Goal: Check status: Check status

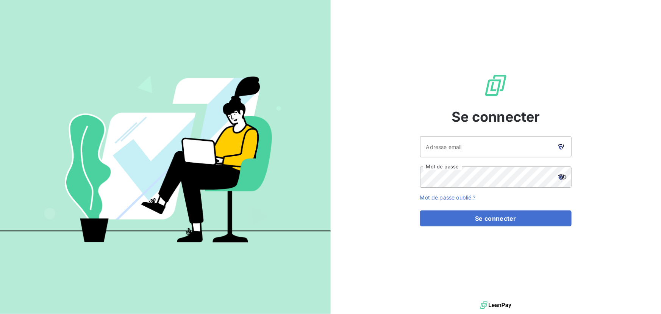
click at [559, 145] on icon at bounding box center [562, 147] width 6 height 6
type input "[EMAIL_ADDRESS][DOMAIN_NAME]"
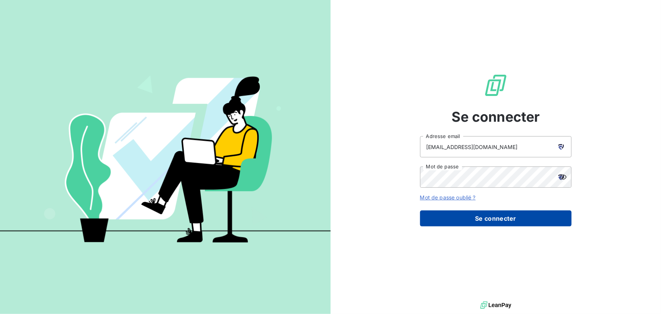
click at [498, 217] on button "Se connecter" at bounding box center [496, 218] width 152 height 16
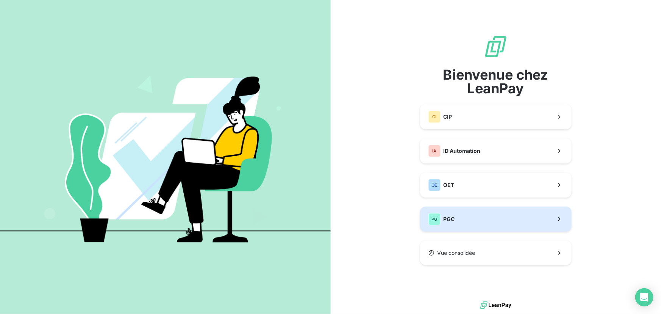
click at [498, 217] on button "PG PGC" at bounding box center [496, 219] width 152 height 25
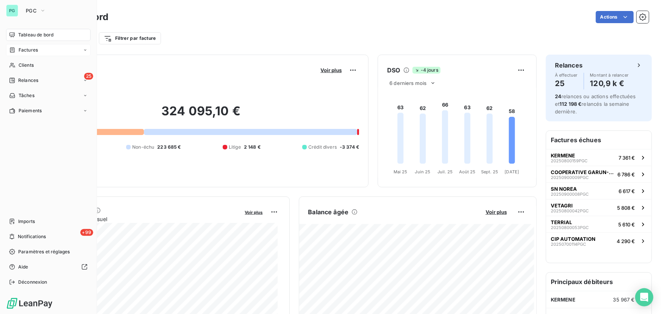
click at [21, 49] on span "Factures" at bounding box center [28, 50] width 19 height 7
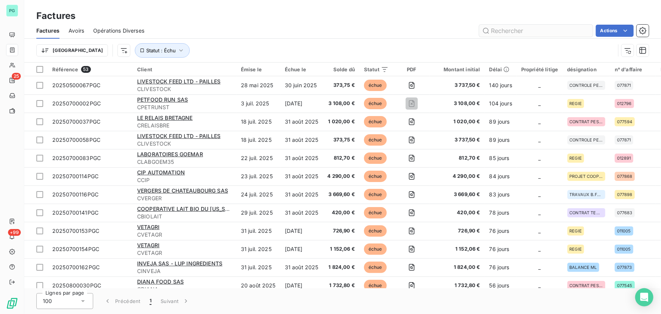
click at [527, 30] on input "text" at bounding box center [536, 31] width 114 height 12
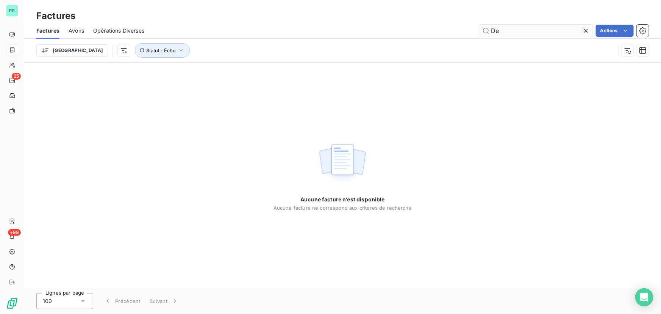
type input "D"
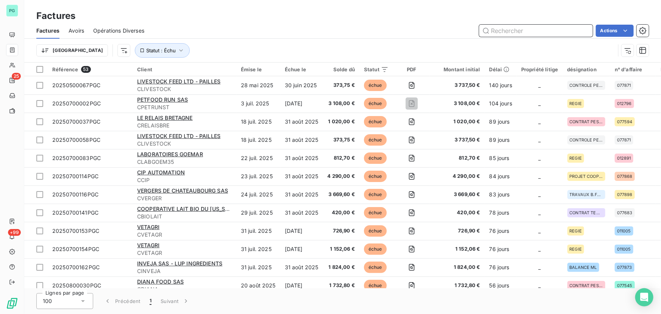
paste input "20250800067PGC"
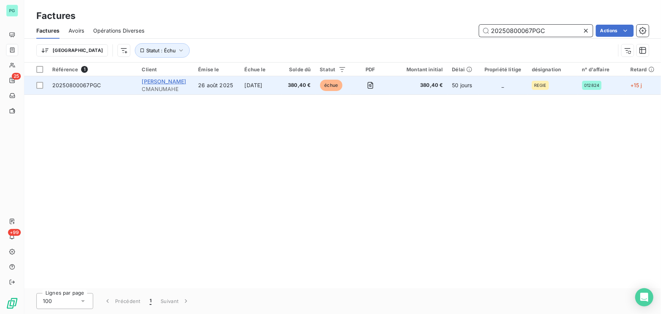
type input "20250800067PGC"
click at [164, 80] on span "[PERSON_NAME]" at bounding box center [164, 81] width 44 height 6
